Goal: Information Seeking & Learning: Find specific fact

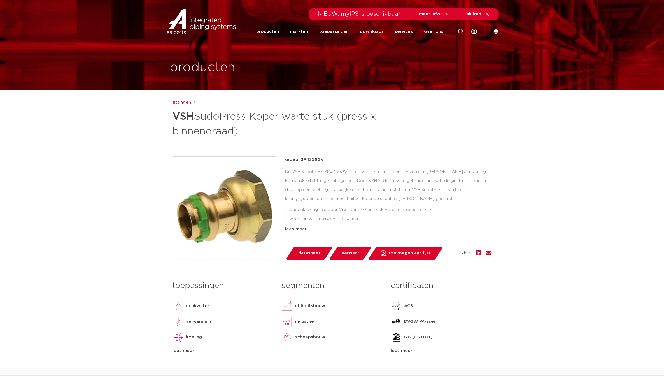
drag, startPoint x: 174, startPoint y: 120, endPoint x: 241, endPoint y: 136, distance: 69.0
click at [241, 136] on h1 "VSH SudoPress Koper wartelstuk (press x binnendraad)" at bounding box center [278, 123] width 210 height 30
copy h1 "VSH SudoPress Koper wartelstuk (press x binnendraad)"
click at [320, 150] on div "fittingen VSH SudoPress Koper wartelstuk (press x binnendraad) groep: SP4359GV …" at bounding box center [331, 233] width 327 height 268
drag, startPoint x: 322, startPoint y: 159, endPoint x: 301, endPoint y: 160, distance: 21.6
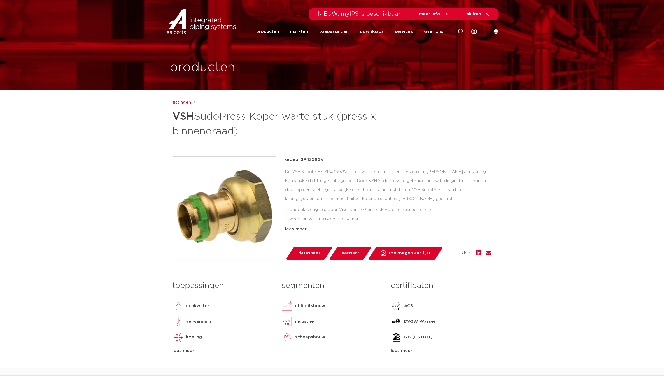
click at [301, 160] on p "groep: SP4359GV" at bounding box center [388, 159] width 206 height 7
copy p "SP4359GV"
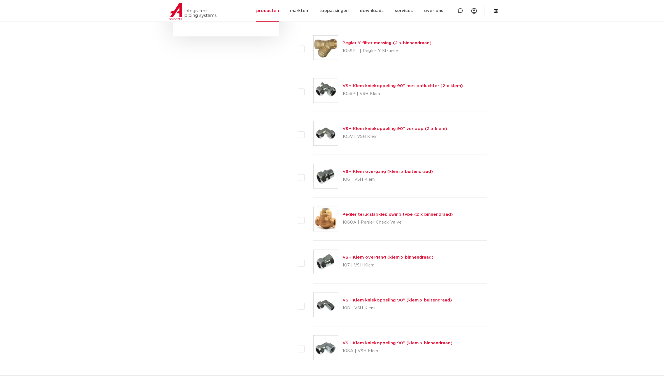
scroll to position [193, 0]
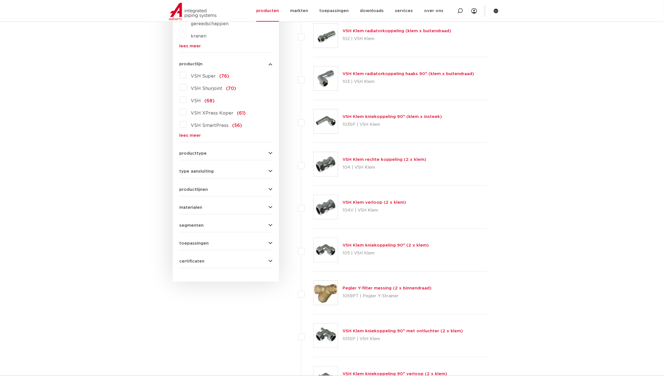
click at [193, 128] on label "VSH SmartPress (56)" at bounding box center [214, 124] width 56 height 9
click at [0, 0] on input "VSH SmartPress (56)" at bounding box center [0, 0] width 0 height 0
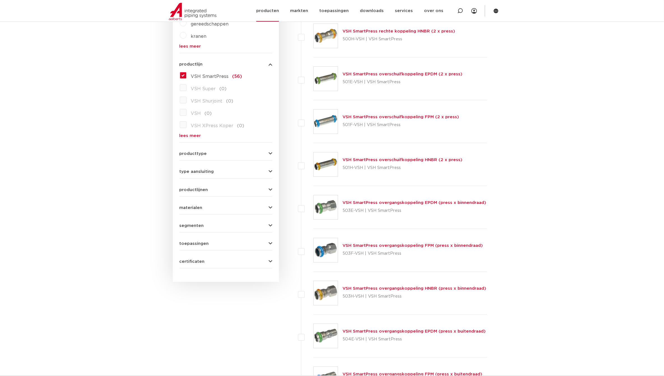
click at [278, 11] on link "producten" at bounding box center [267, 11] width 23 height 22
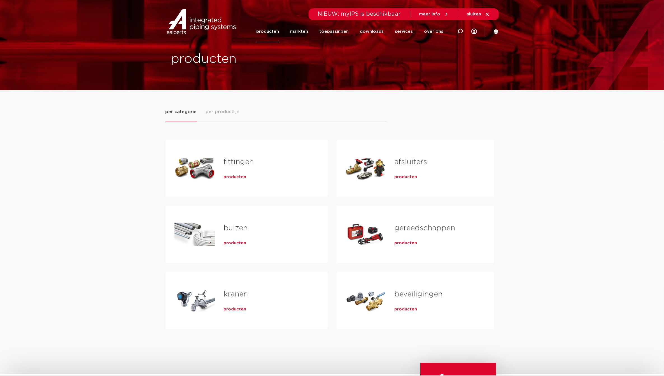
click at [203, 154] on div "Tabs. Open items met enter of spatie, sluit af met escape en navigeer met de pi…" at bounding box center [194, 168] width 40 height 39
click at [228, 174] on span "producten" at bounding box center [235, 177] width 23 height 6
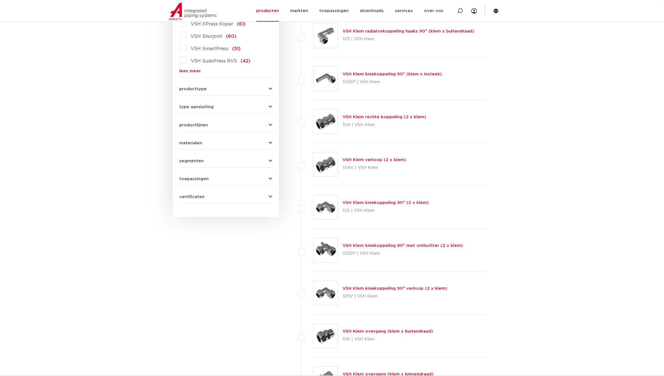
scroll to position [17, 0]
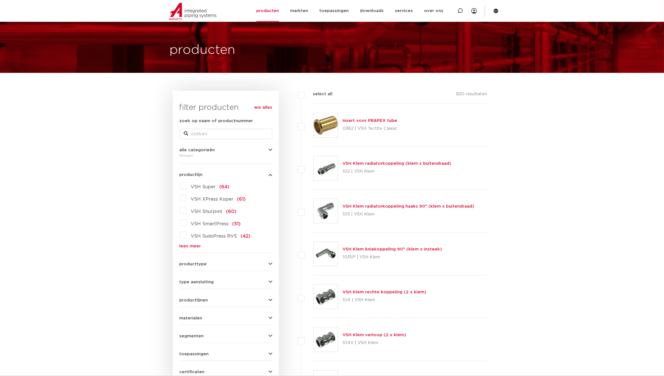
click at [187, 241] on div "VSH Super (64) VSH XPress Koper (61) VSH Shurjoint (60) VSH SmartPress (51) VSH…" at bounding box center [225, 214] width 93 height 67
click at [190, 244] on link "lees meer" at bounding box center [225, 246] width 93 height 4
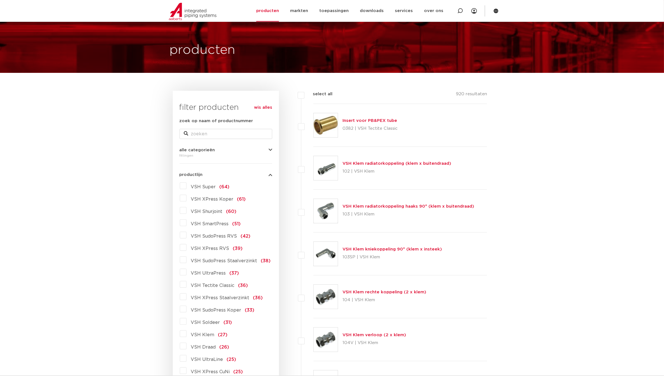
click at [224, 236] on span "VSH SudoPress RVS" at bounding box center [214, 236] width 46 height 4
click at [0, 0] on input "VSH SudoPress RVS (42)" at bounding box center [0, 0] width 0 height 0
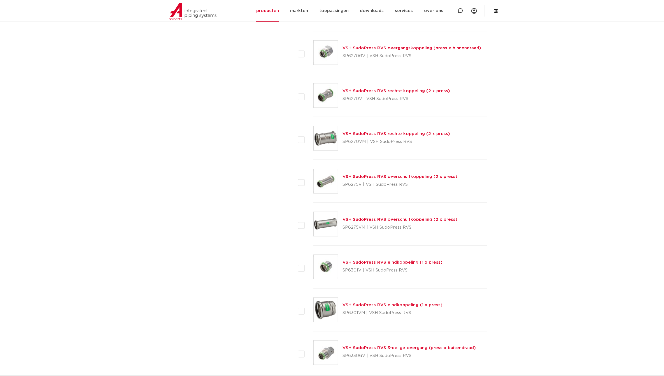
scroll to position [1207, 0]
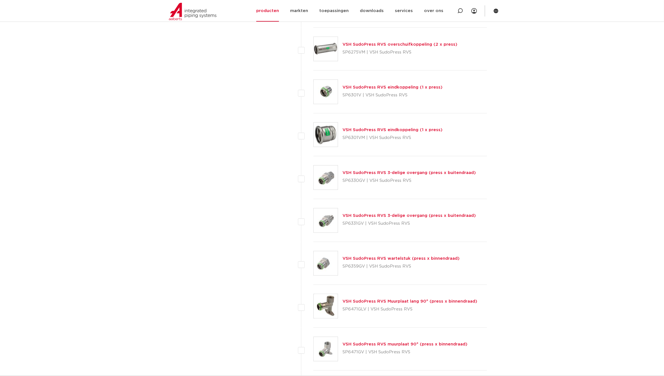
click at [391, 261] on link "VSH SudoPress RVS wartelstuk (press x binnendraad)" at bounding box center [400, 258] width 117 height 4
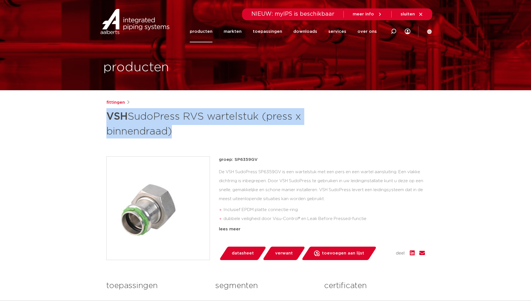
drag, startPoint x: 104, startPoint y: 116, endPoint x: 167, endPoint y: 131, distance: 64.4
click at [167, 131] on div "fittingen VSH SudoPress RVS wartelstuk (press x binnendraad) groep: SP6359GV In…" at bounding box center [265, 233] width 327 height 268
drag, startPoint x: 174, startPoint y: 134, endPoint x: 103, endPoint y: 116, distance: 73.5
click at [103, 116] on div "fittingen VSH SudoPress RVS wartelstuk (press x binnendraad) groep: SP6359GV In…" at bounding box center [265, 233] width 327 height 268
copy h1 "VSH SudoPress RVS wartelstuk (press x binnendraad)"
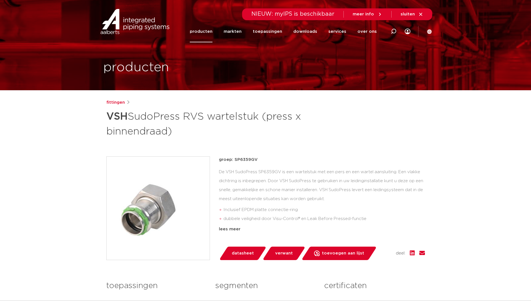
click at [263, 162] on p "groep: SP6359GV" at bounding box center [322, 159] width 206 height 7
drag, startPoint x: 255, startPoint y: 158, endPoint x: 234, endPoint y: 159, distance: 20.7
click at [234, 159] on p "groep: SP6359GV" at bounding box center [322, 159] width 206 height 7
copy p "SP6359GV"
click at [398, 31] on div at bounding box center [393, 31] width 22 height 43
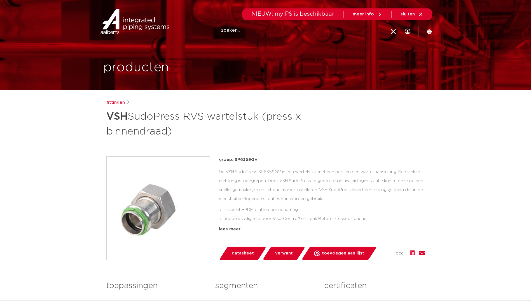
paste input "6331G"
type input "6331G"
click button "Zoeken" at bounding box center [0, 0] width 0 height 0
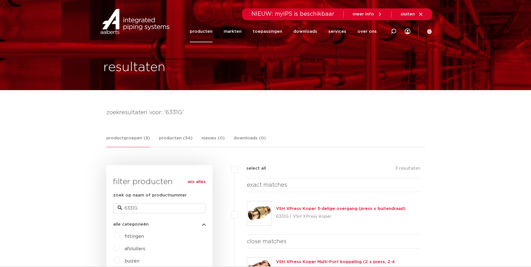
click at [212, 28] on link "producten" at bounding box center [201, 32] width 23 height 22
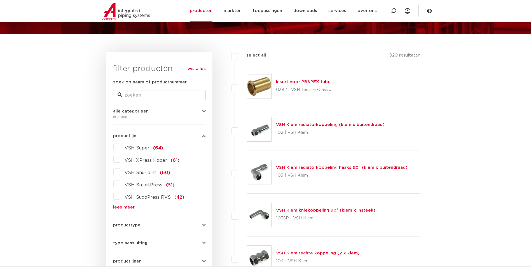
click at [119, 204] on div "VSH Super (64) VSH XPress Koper (61) VSH Shurjoint (60) VSH SmartPress (51) VSH…" at bounding box center [159, 175] width 93 height 67
click at [118, 207] on link "lees meer" at bounding box center [159, 207] width 93 height 4
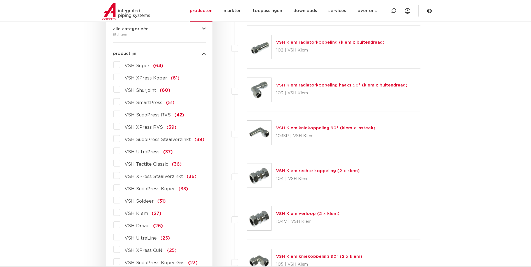
scroll to position [140, 0]
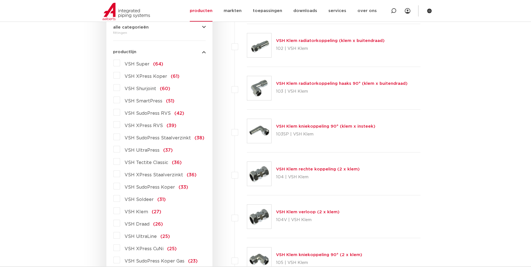
click at [160, 177] on span "VSH XPress Staalverzinkt" at bounding box center [154, 175] width 58 height 4
click at [0, 0] on input "VSH XPress Staalverzinkt (36)" at bounding box center [0, 0] width 0 height 0
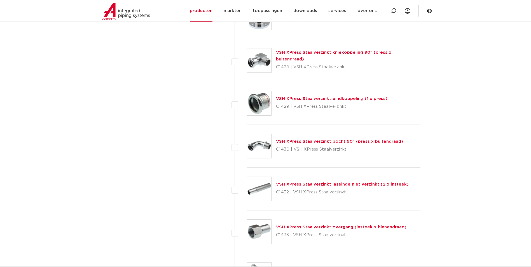
scroll to position [1064, 0]
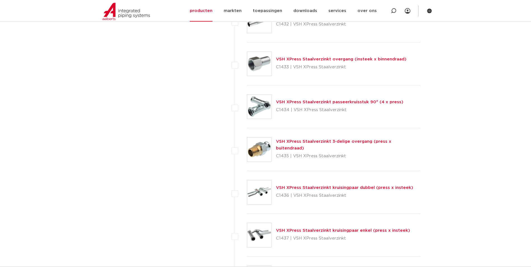
click at [312, 142] on div "VSH XPress Staalverzinkt 3-delige overgang (press x buitendraad) C1435 | VSH XP…" at bounding box center [348, 149] width 145 height 22
click at [312, 144] on link "VSH XPress Staalverzinkt 3-delige overgang (press x buitendraad)" at bounding box center [333, 144] width 115 height 11
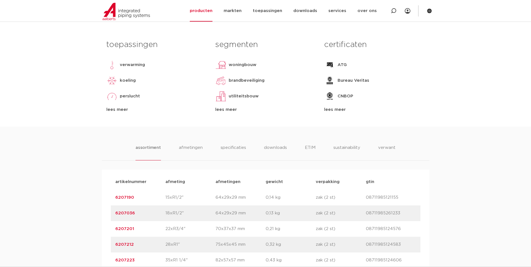
scroll to position [308, 0]
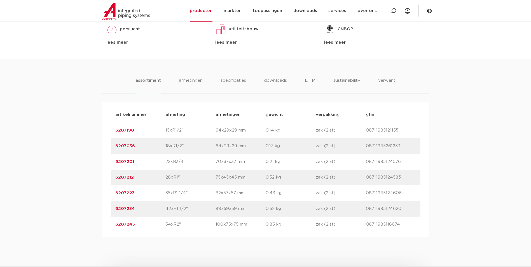
drag, startPoint x: 138, startPoint y: 223, endPoint x: 109, endPoint y: 227, distance: 29.7
click at [109, 227] on div "artikelnummer afmeting [GEOGRAPHIC_DATA] gewicht verpakking gtin artikelnummer …" at bounding box center [265, 169] width 327 height 134
copy link "6207245"
click at [472, 76] on div "assortiment [GEOGRAPHIC_DATA] specificaties downloads ETIM sustainability verwa…" at bounding box center [265, 147] width 531 height 177
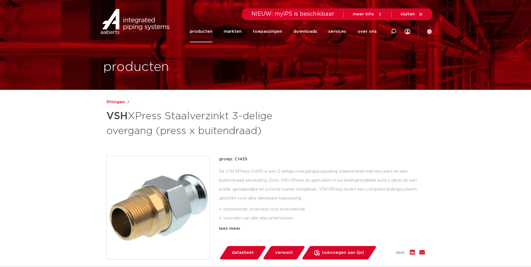
scroll to position [0, 0]
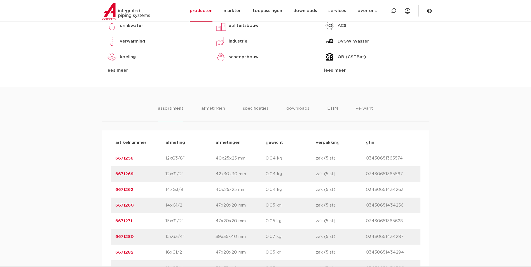
scroll to position [280, 0]
click at [253, 116] on li "specificaties" at bounding box center [255, 113] width 27 height 16
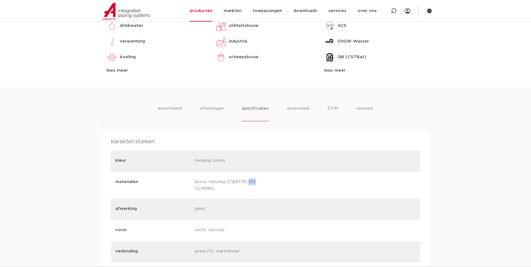
drag, startPoint x: 231, startPoint y: 181, endPoint x: 240, endPoint y: 185, distance: 10.6
click at [240, 185] on p "brons, messing (CW617N, EN CC499K)" at bounding box center [232, 185] width 75 height 13
drag, startPoint x: 240, startPoint y: 185, endPoint x: 247, endPoint y: 181, distance: 7.3
click at [247, 181] on p "brons, messing (CW617N, EN CC499K)" at bounding box center [232, 185] width 75 height 13
copy p "CW617N"
